Goal: Navigation & Orientation: Find specific page/section

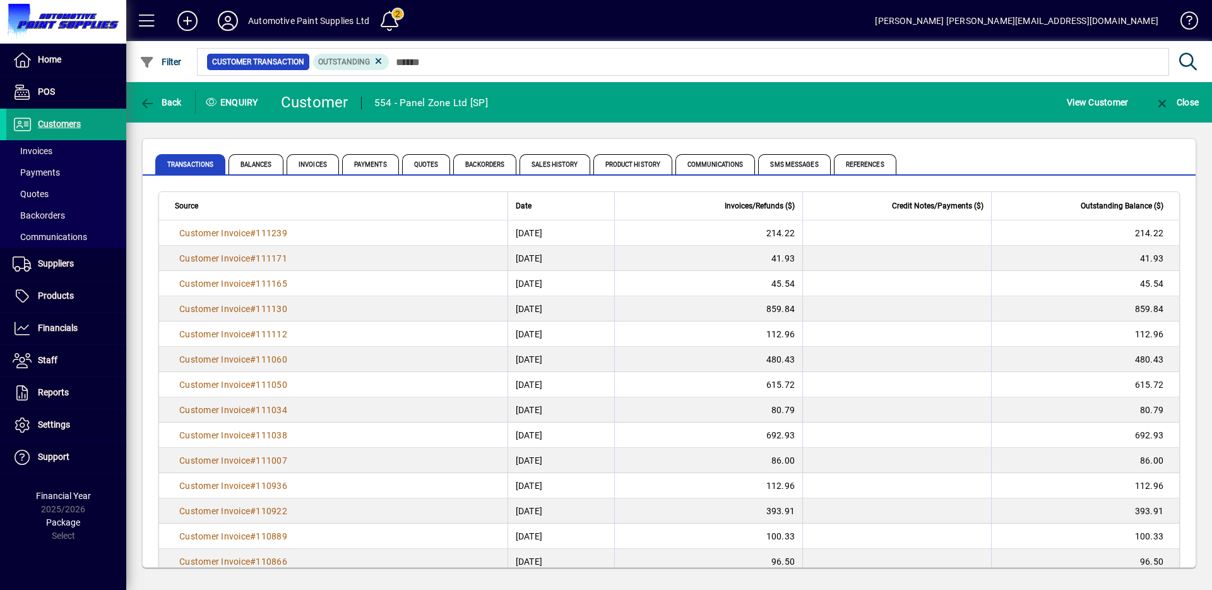
scroll to position [74, 0]
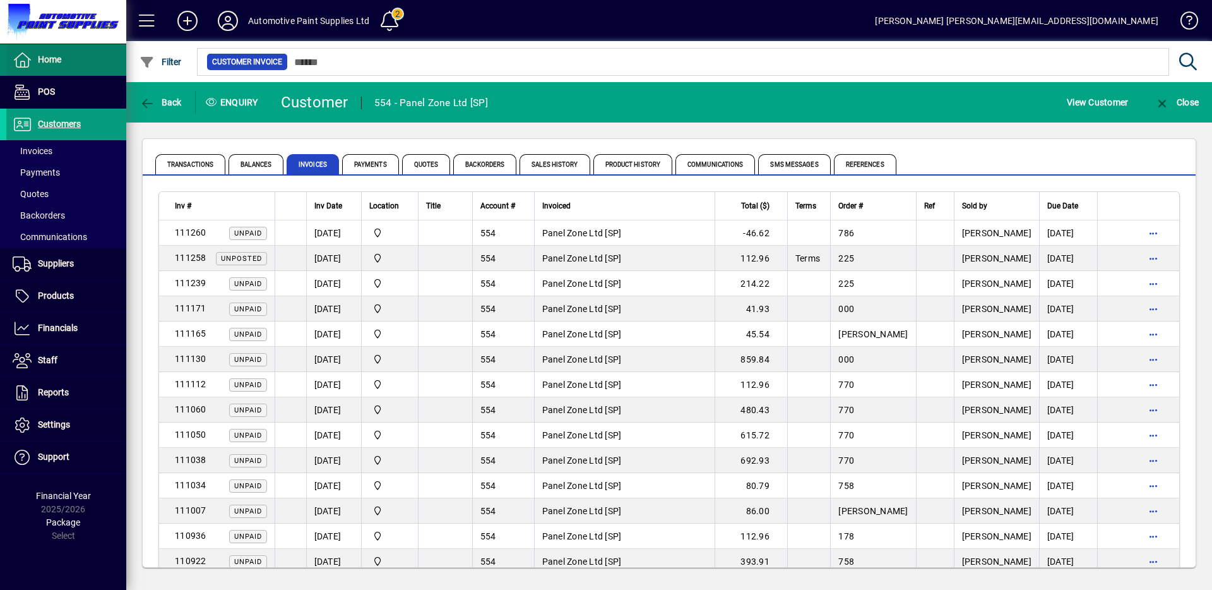
click at [63, 61] on span at bounding box center [66, 60] width 120 height 30
